Goal: Task Accomplishment & Management: Manage account settings

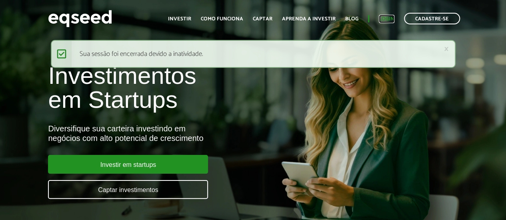
click at [393, 16] on link "Login" at bounding box center [387, 18] width 16 height 5
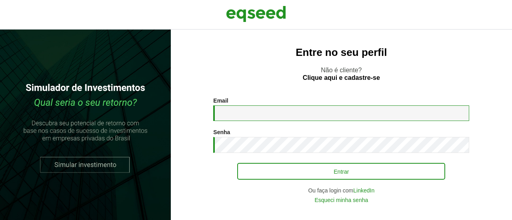
type input "**********"
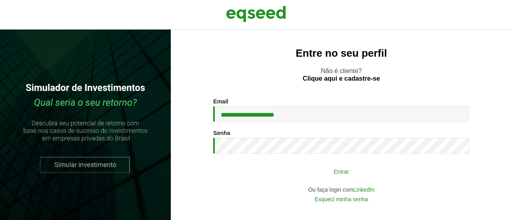
click at [310, 171] on button "Entrar" at bounding box center [341, 171] width 208 height 15
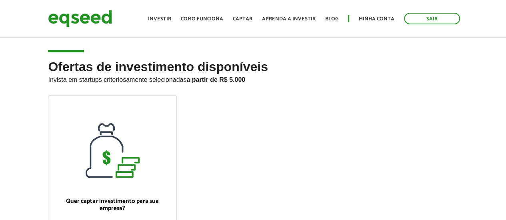
click at [303, 110] on ul "Quer captar investimento para sua empresa? Quero captar" at bounding box center [253, 181] width 422 height 170
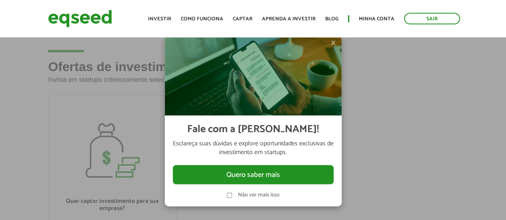
click at [254, 196] on label "Não ver mais isso" at bounding box center [259, 196] width 42 height 6
click at [378, 139] on div at bounding box center [253, 110] width 506 height 220
click at [336, 42] on span "×" at bounding box center [333, 43] width 5 height 10
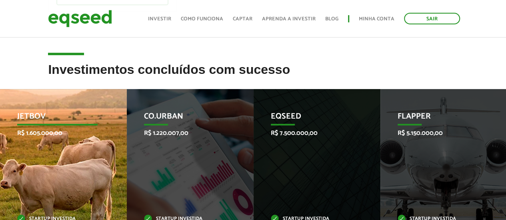
scroll to position [280, 0]
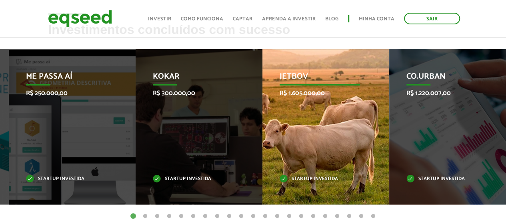
drag, startPoint x: 34, startPoint y: 112, endPoint x: 296, endPoint y: 115, distance: 262.4
click at [296, 115] on div "JetBov R$ 1.605.000,00 Startup investida" at bounding box center [319, 127] width 115 height 156
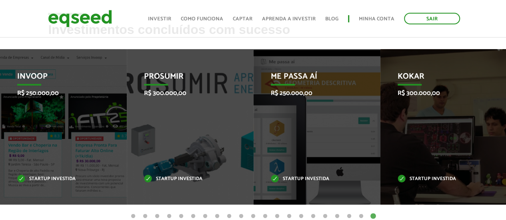
scroll to position [0, 0]
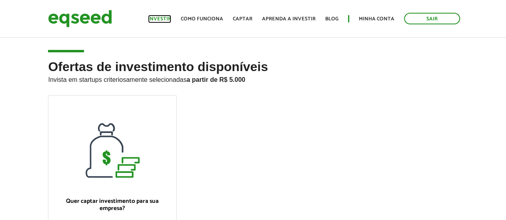
click at [157, 16] on link "Investir" at bounding box center [159, 18] width 23 height 5
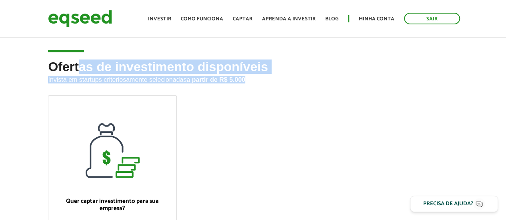
drag, startPoint x: 135, startPoint y: 68, endPoint x: 314, endPoint y: 100, distance: 181.6
click at [314, 100] on div "Ofertas de investimento disponíveis Invista em startups criteriosamente selecio…" at bounding box center [253, 181] width 422 height 243
click at [314, 100] on ul "Quer captar investimento para sua empresa? Quero captar" at bounding box center [253, 181] width 422 height 170
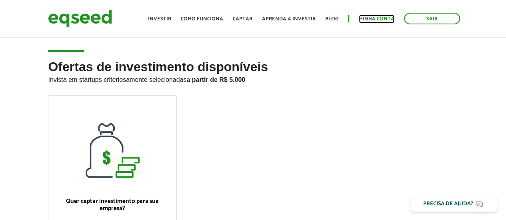
click at [386, 18] on link "Minha conta" at bounding box center [377, 18] width 36 height 5
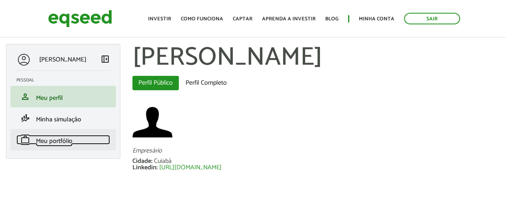
click at [58, 138] on span "Meu portfólio" at bounding box center [54, 141] width 36 height 11
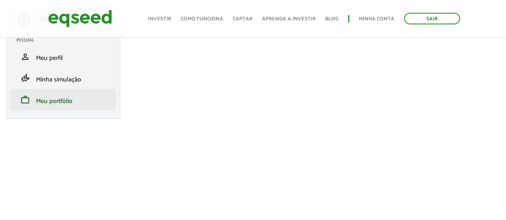
scroll to position [80, 0]
